Goal: Communication & Community: Share content

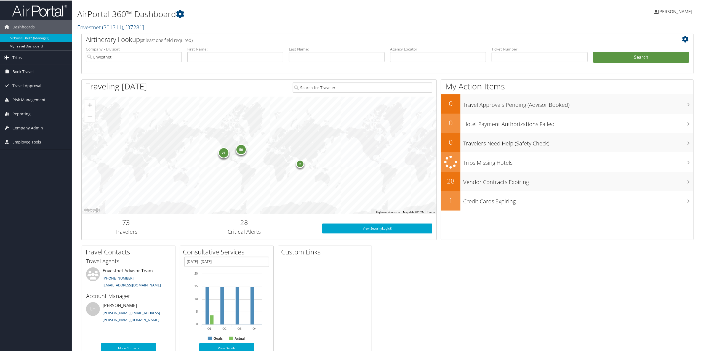
click at [12, 55] on span "Trips" at bounding box center [16, 57] width 9 height 14
click at [40, 78] on link "Current/Future Trips" at bounding box center [36, 76] width 72 height 8
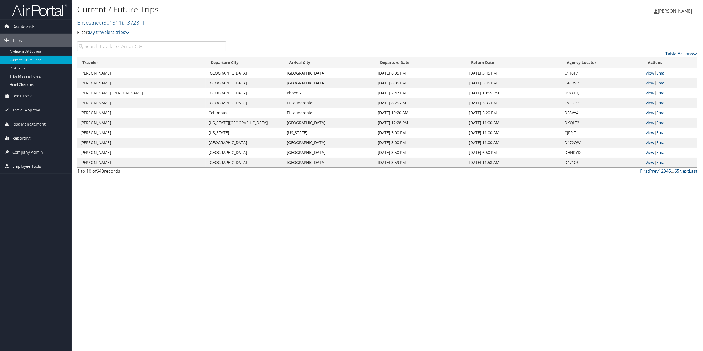
click at [145, 51] on input "search" at bounding box center [151, 46] width 149 height 10
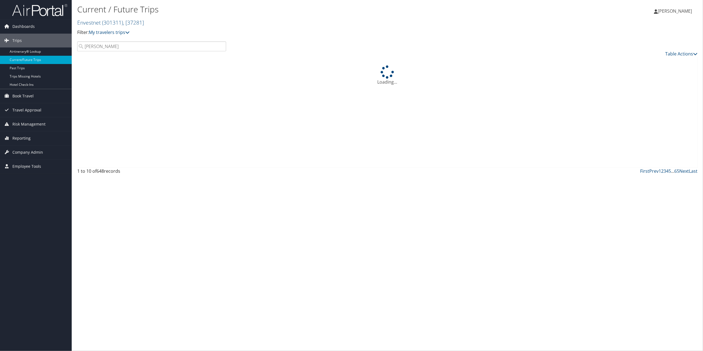
type input "[PERSON_NAME]"
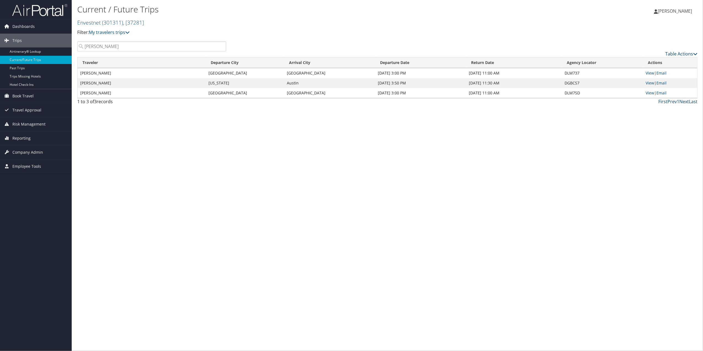
click at [696, 54] on icon at bounding box center [695, 54] width 4 height 4
click at [637, 62] on link "Download Report" at bounding box center [659, 62] width 73 height 9
drag, startPoint x: 446, startPoint y: 202, endPoint x: 441, endPoint y: 188, distance: 15.3
click at [446, 202] on div "Current / Future Trips Envestnet ( 301311 ) , [ 37281 ] Envestnet Envestnet, [3…" at bounding box center [387, 175] width 631 height 351
click at [664, 74] on link "Email" at bounding box center [661, 72] width 10 height 5
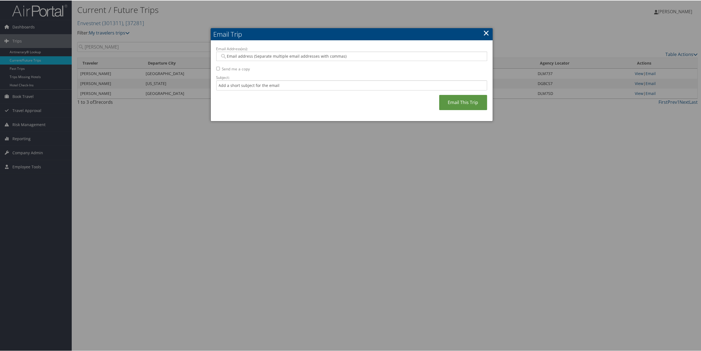
click at [216, 70] on input "Send me a copy" at bounding box center [218, 68] width 4 height 4
click at [218, 70] on div "Email Address(es): Send me a copy Subject: Email This Trip" at bounding box center [351, 81] width 271 height 70
click at [219, 69] on div "Email Address(es): Send me a copy Subject: Email This Trip" at bounding box center [351, 81] width 271 height 70
click at [219, 68] on div "Email Address(es): Send me a copy Subject: Email This Trip" at bounding box center [351, 81] width 271 height 70
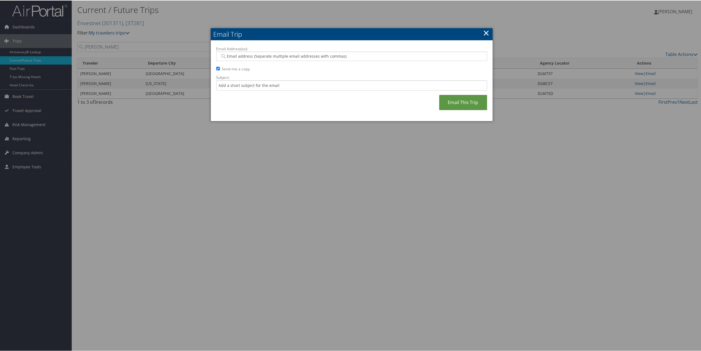
click at [218, 66] on input "Send me a copy" at bounding box center [218, 68] width 4 height 4
checkbox input "false"
click at [344, 56] on input "Email Address(es):" at bounding box center [351, 56] width 263 height 6
type input "[PERSON_NAME][EMAIL_ADDRESS][PERSON_NAME][DOMAIN_NAME]"
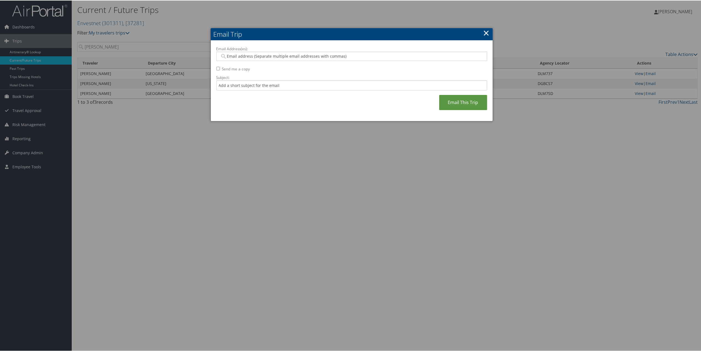
click at [468, 110] on div "Email Address(es): [PERSON_NAME][EMAIL_ADDRESS][PERSON_NAME][DOMAIN_NAME] Send …" at bounding box center [351, 81] width 271 height 70
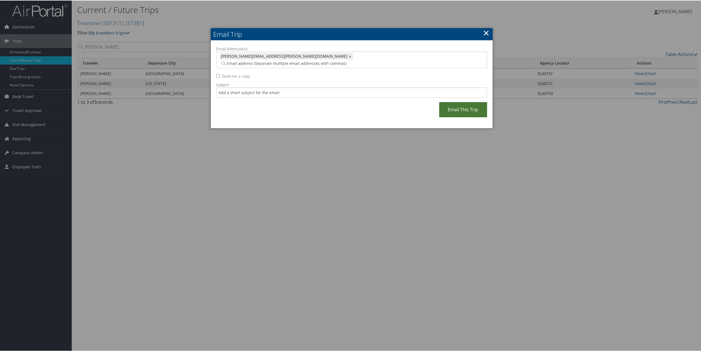
click at [460, 101] on link "Email This Trip" at bounding box center [463, 108] width 48 height 15
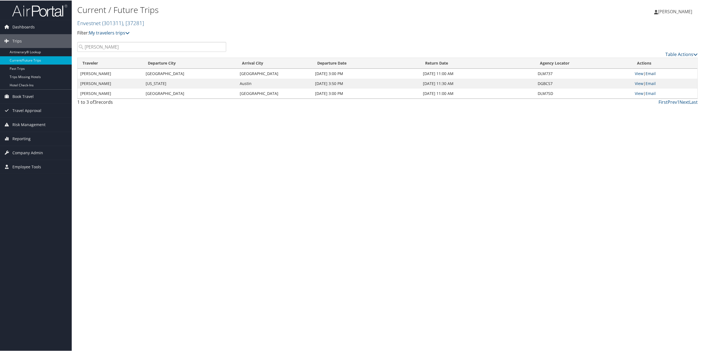
click at [650, 71] on link "Email" at bounding box center [650, 72] width 10 height 5
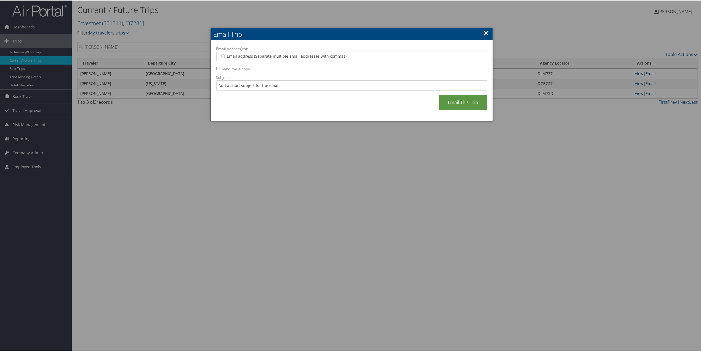
click at [268, 57] on input "Email Address(es):" at bounding box center [351, 56] width 263 height 6
type input "[PERSON_NAME].[PERSON_NAME]"
click at [276, 61] on div "[PERSON_NAME][EMAIL_ADDRESS][PERSON_NAME][DOMAIN_NAME]" at bounding box center [354, 64] width 268 height 8
type input "[PERSON_NAME][EMAIL_ADDRESS][PERSON_NAME][DOMAIN_NAME]"
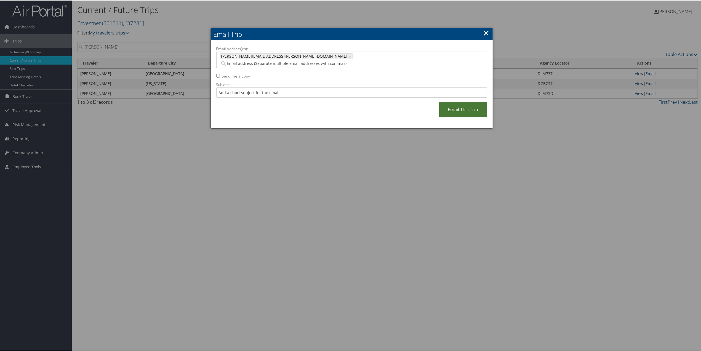
click at [457, 105] on link "Email This Trip" at bounding box center [463, 108] width 48 height 15
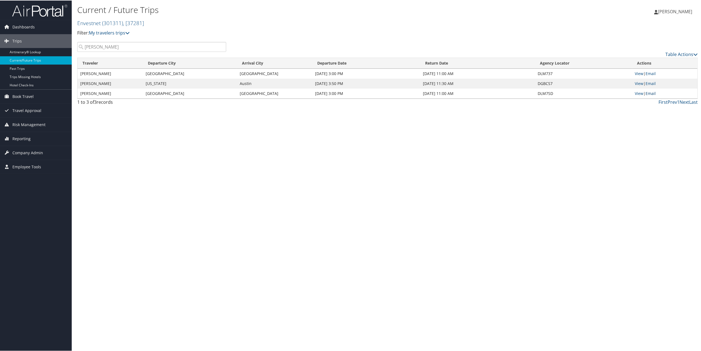
click at [650, 92] on link "Email" at bounding box center [650, 92] width 10 height 5
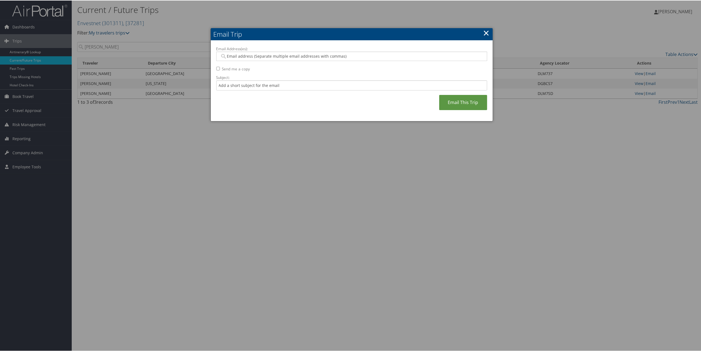
click at [112, 91] on div at bounding box center [351, 175] width 703 height 351
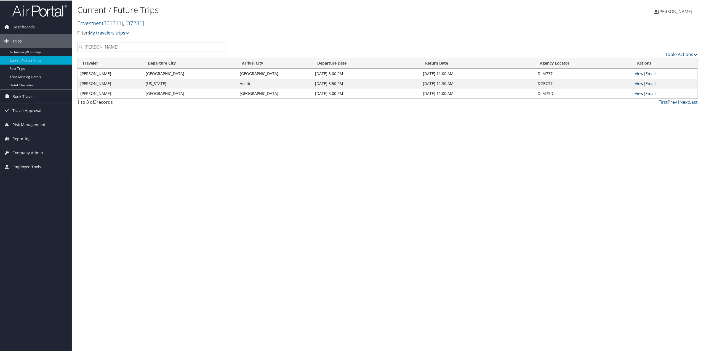
click at [112, 91] on td "[PERSON_NAME]" at bounding box center [110, 93] width 65 height 10
click at [113, 94] on td "[PERSON_NAME]" at bounding box center [110, 93] width 65 height 10
click at [651, 92] on link "Email" at bounding box center [650, 92] width 10 height 5
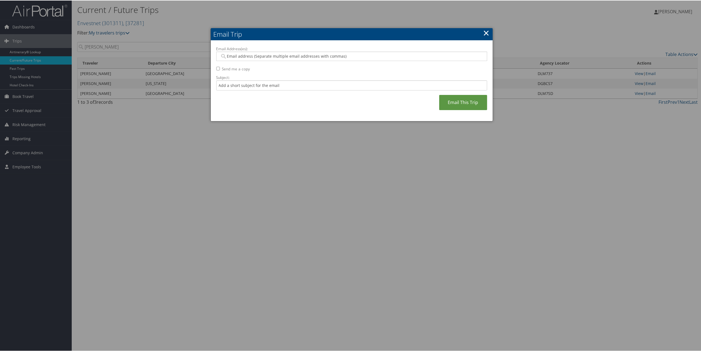
click at [308, 54] on input "Email Address(es):" at bounding box center [351, 56] width 263 height 6
type input "[PERSON_NAME]"
click at [268, 68] on div "[PERSON_NAME][EMAIL_ADDRESS][PERSON_NAME][DOMAIN_NAME]" at bounding box center [354, 64] width 268 height 8
type input "[PERSON_NAME][EMAIL_ADDRESS][PERSON_NAME][DOMAIN_NAME]"
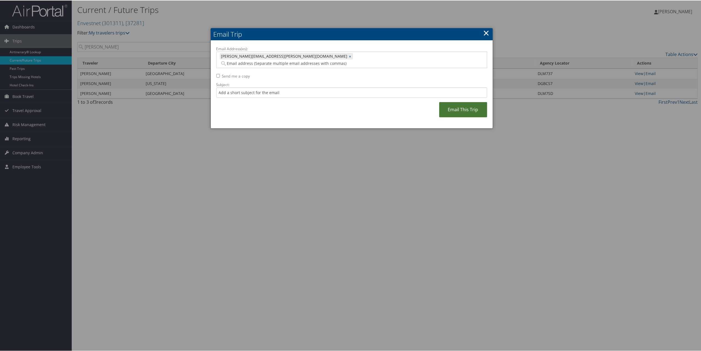
click at [452, 104] on link "Email This Trip" at bounding box center [463, 108] width 48 height 15
